Goal: Task Accomplishment & Management: Use online tool/utility

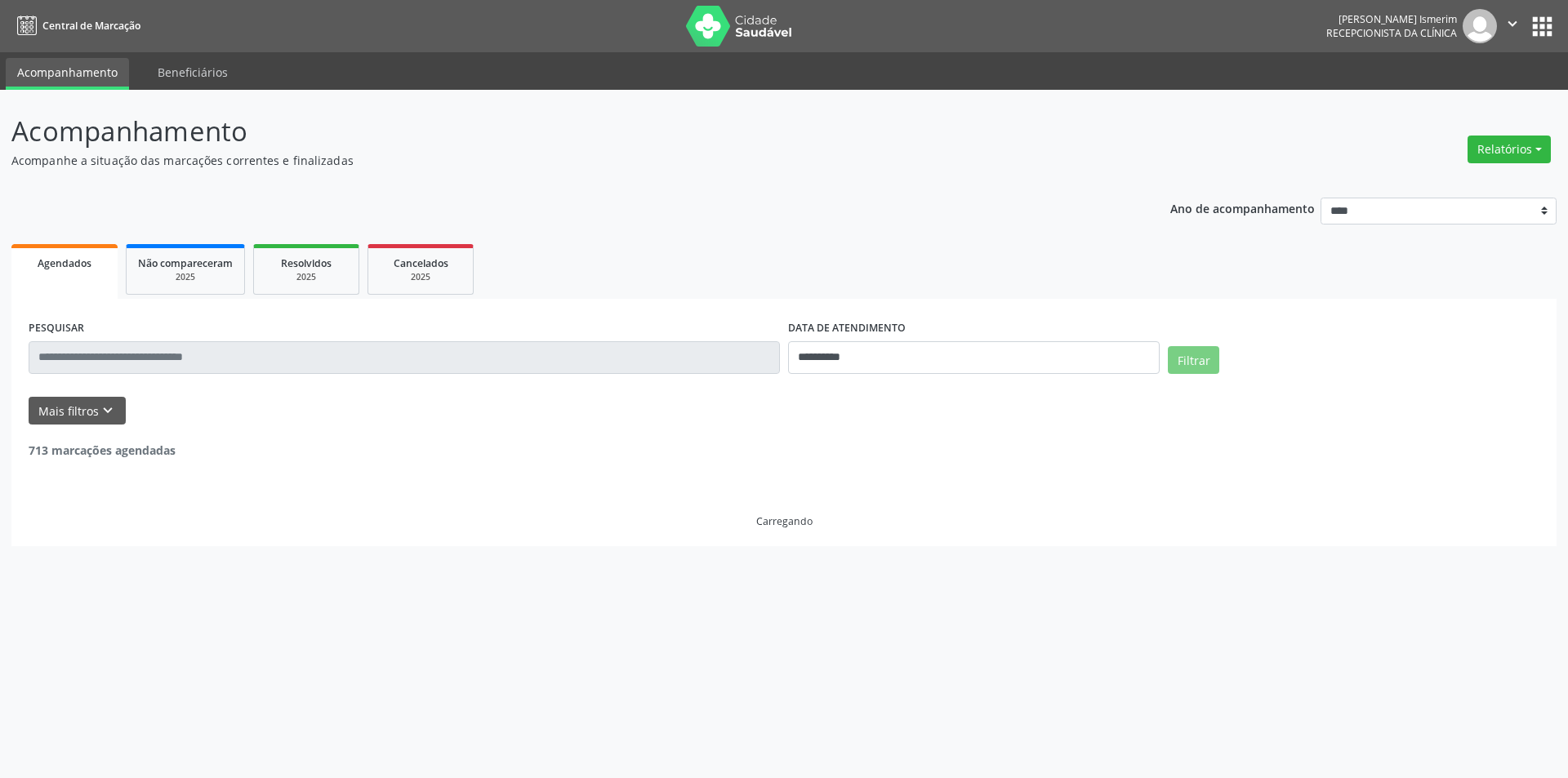
click at [1498, 146] on button "Relatórios" at bounding box center [1509, 149] width 84 height 28
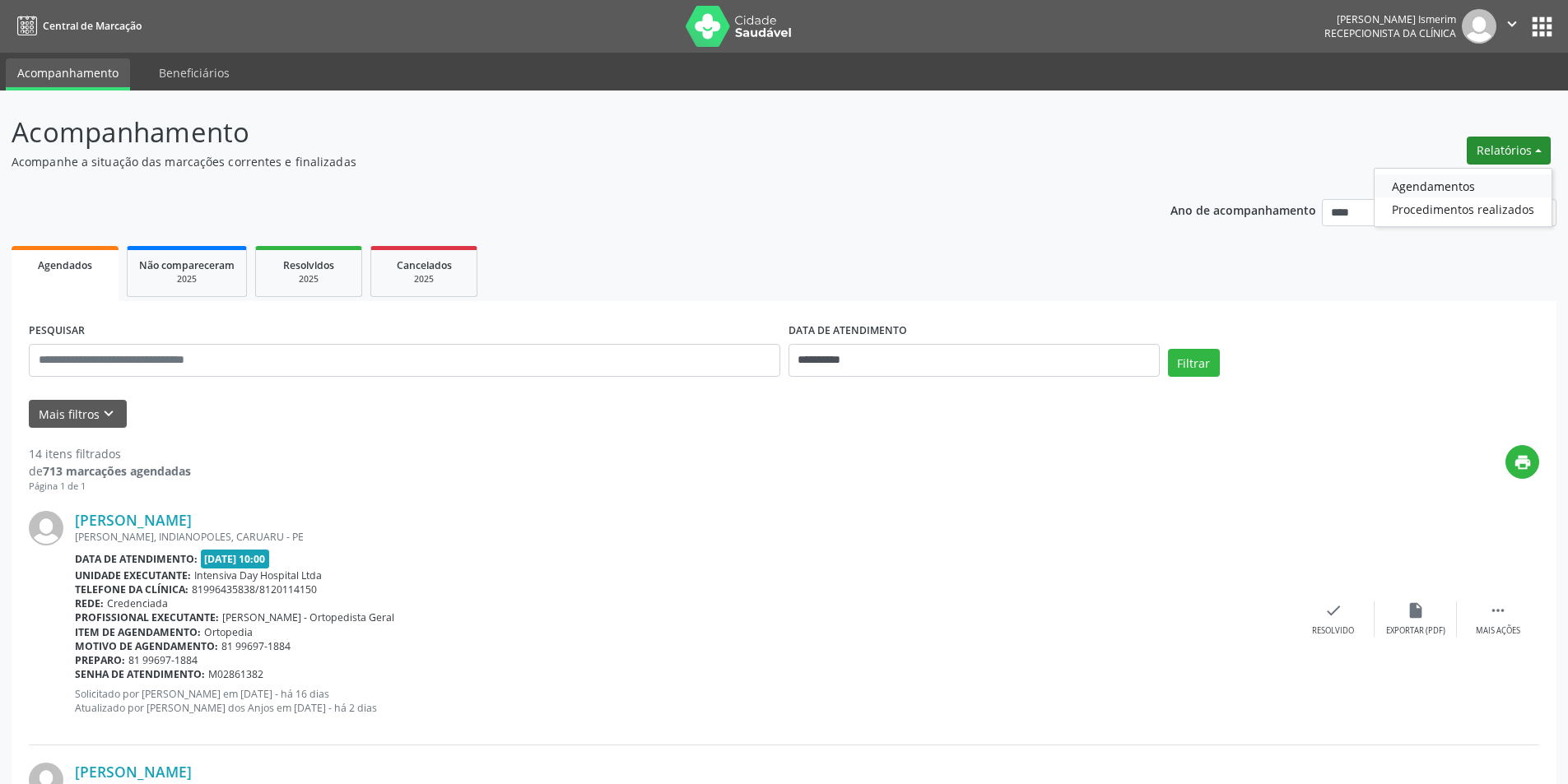
click at [1463, 181] on link "Agendamentos" at bounding box center [1463, 185] width 177 height 23
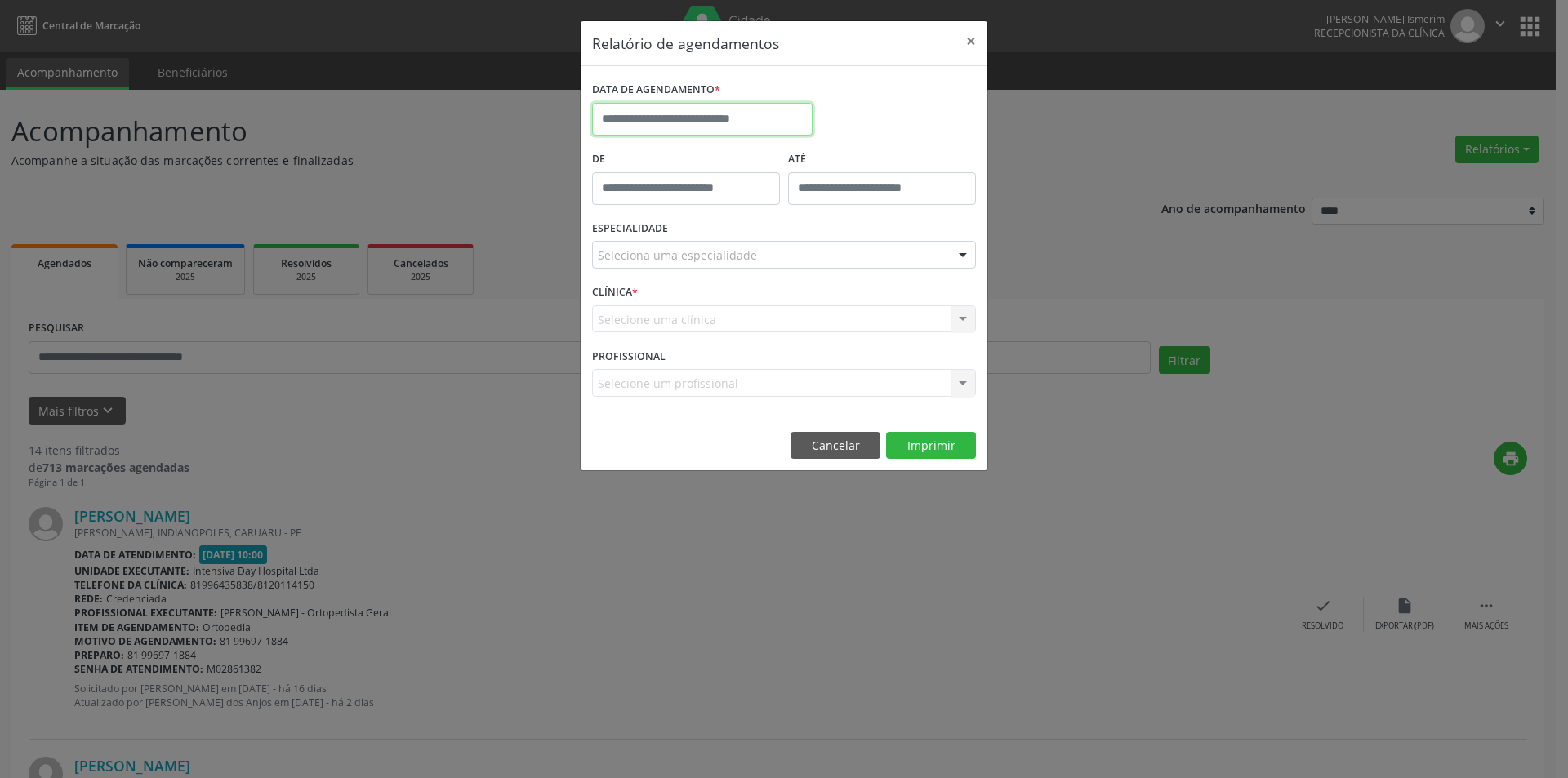
click at [721, 130] on input "text" at bounding box center [702, 119] width 220 height 32
click at [793, 299] on span "22" at bounding box center [789, 302] width 31 height 31
type input "**********"
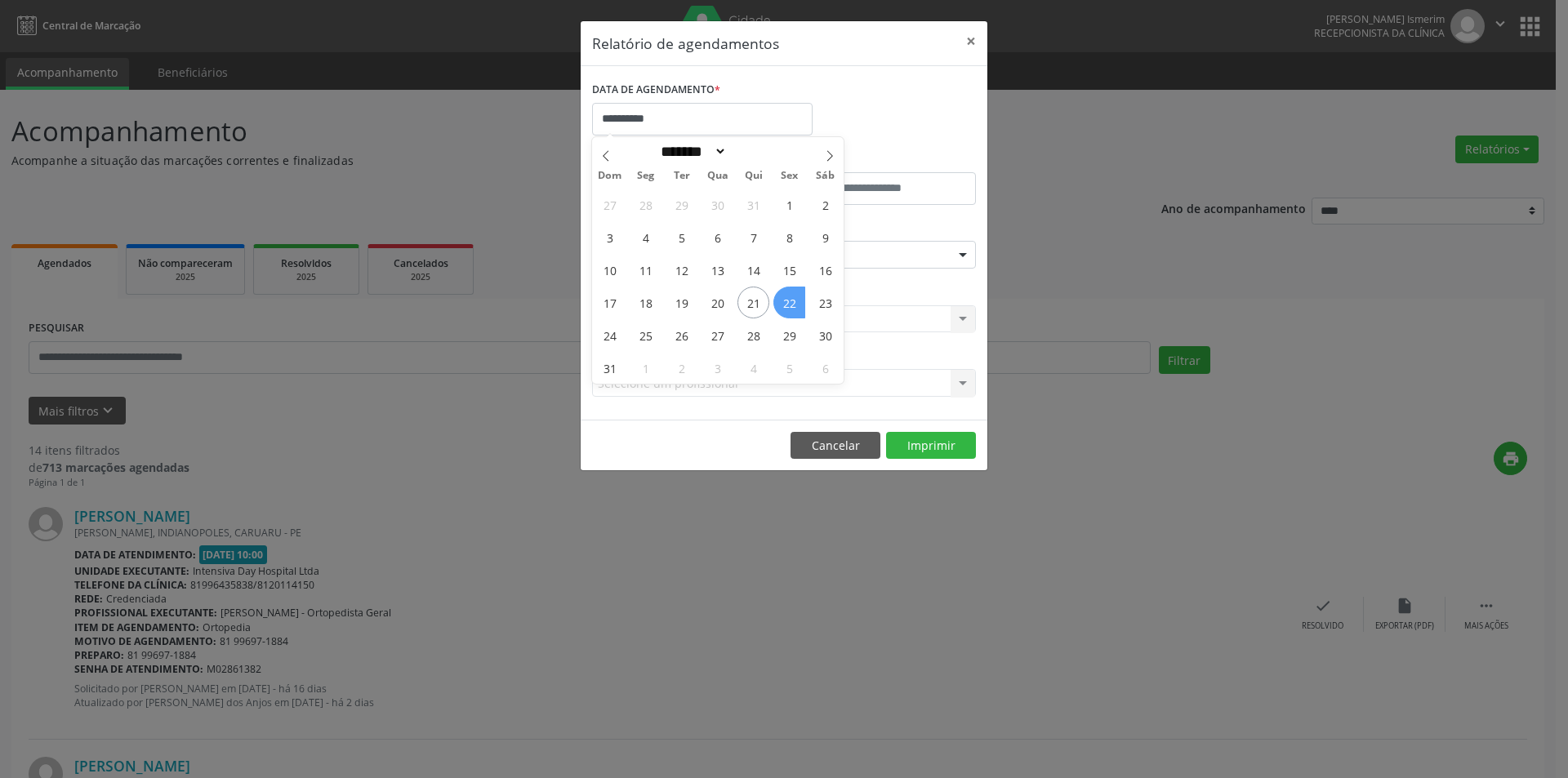
click at [793, 299] on span "22" at bounding box center [789, 302] width 31 height 31
click at [779, 246] on div "Seleciona uma especialidade" at bounding box center [784, 255] width 384 height 28
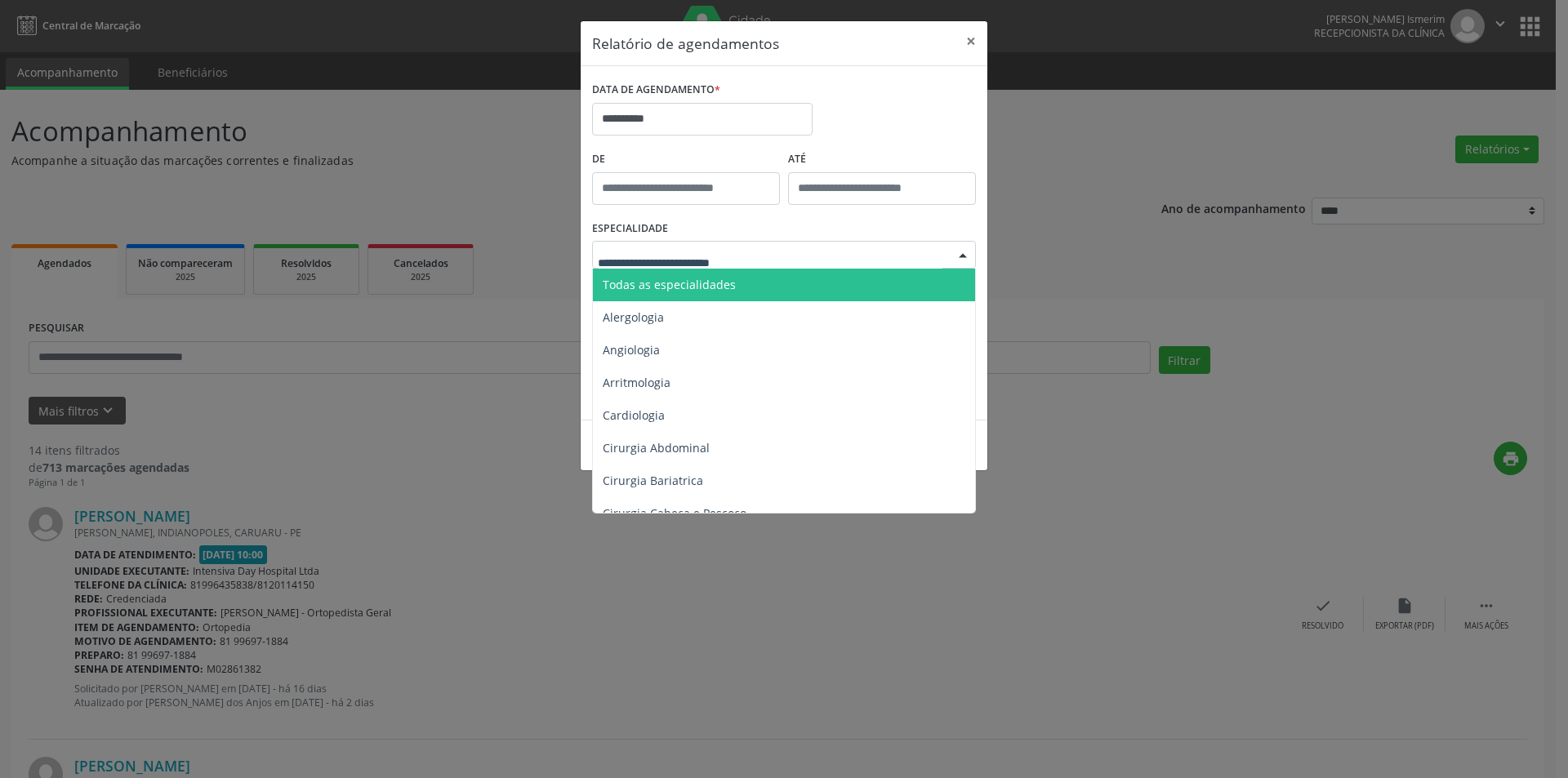
click at [777, 274] on span "Todas as especialidades" at bounding box center [784, 285] width 384 height 32
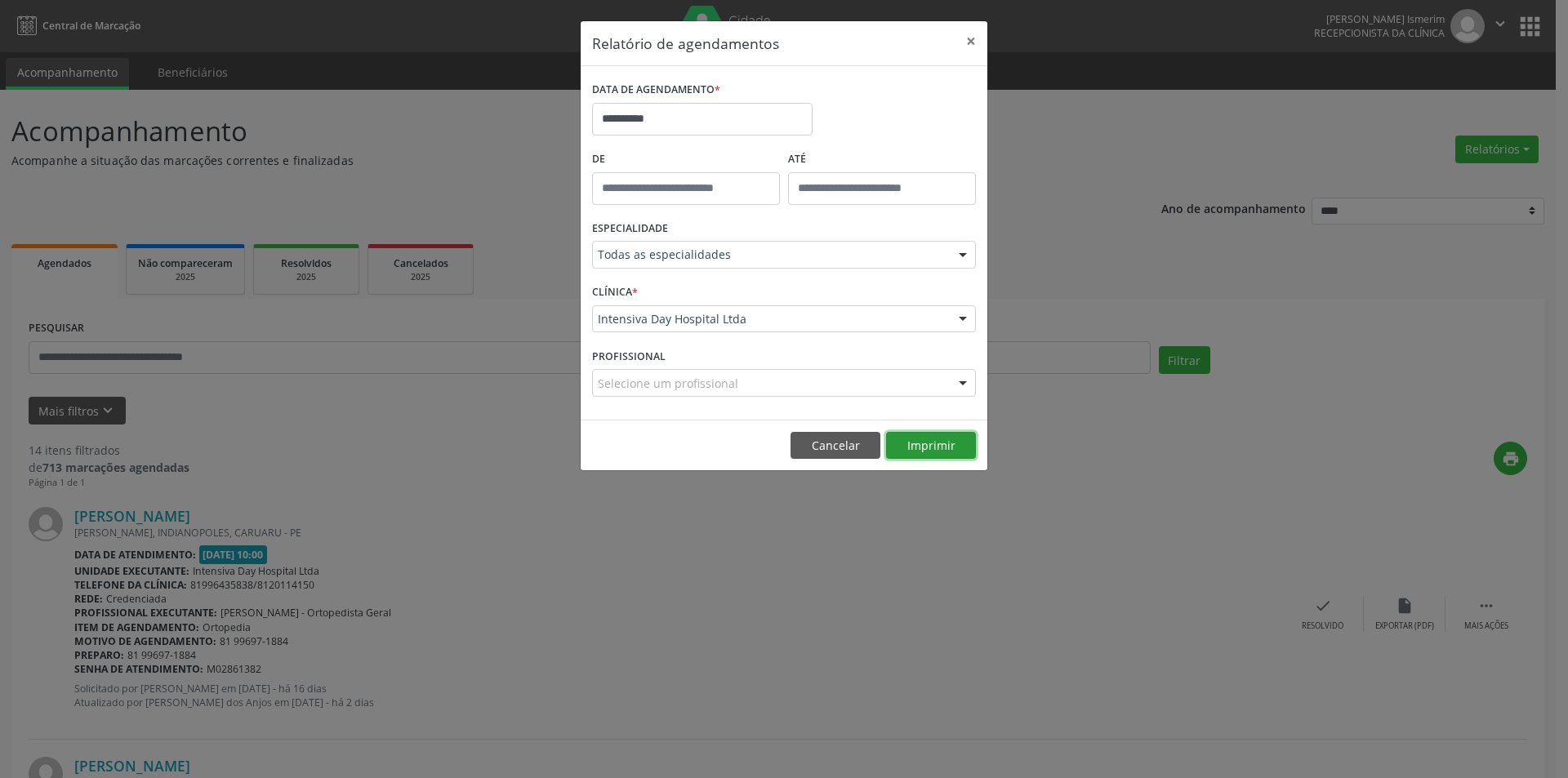
click at [936, 443] on button "Imprimir" at bounding box center [931, 445] width 90 height 28
